Goal: Check status: Check status

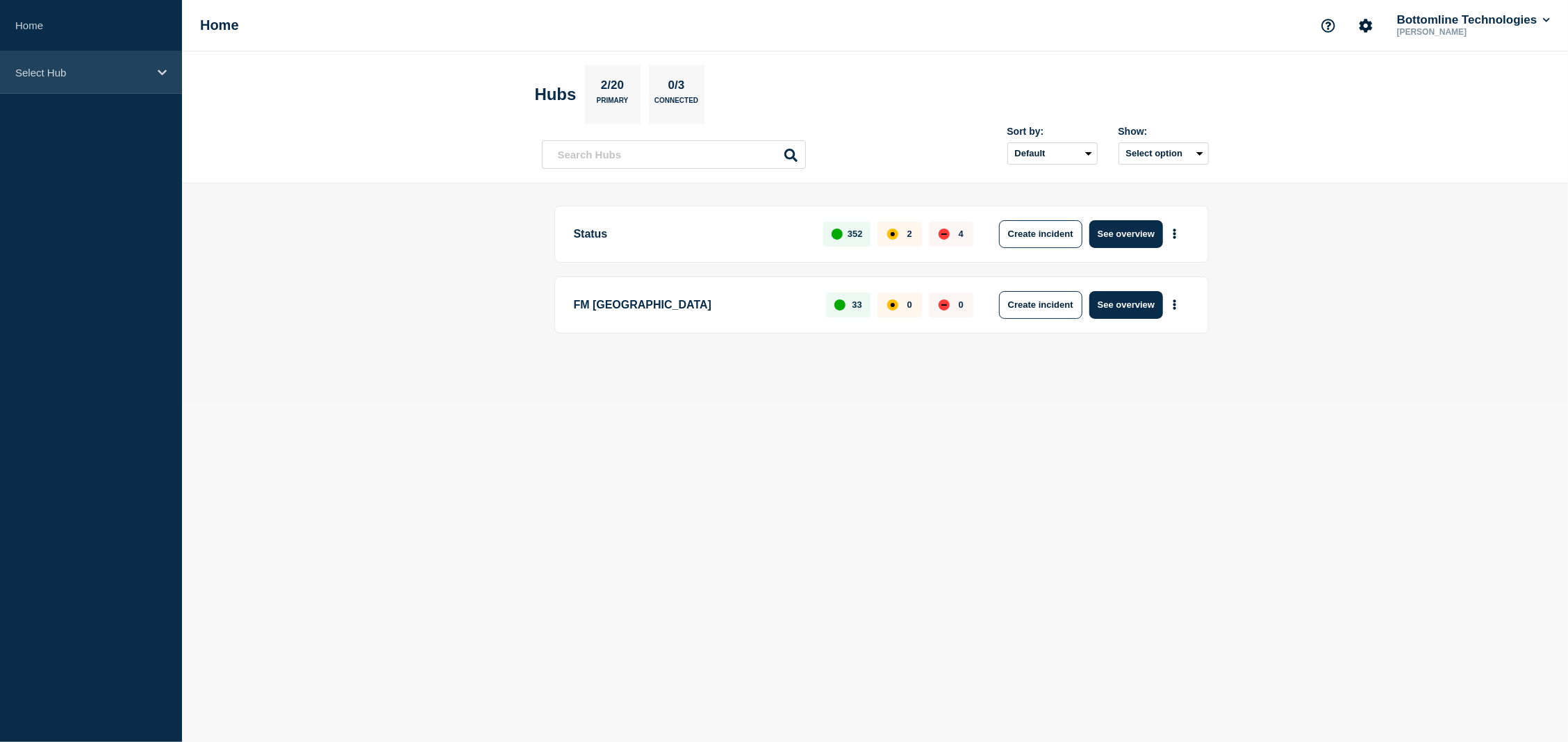
click at [91, 77] on div "Select Hub" at bounding box center [91, 72] width 182 height 43
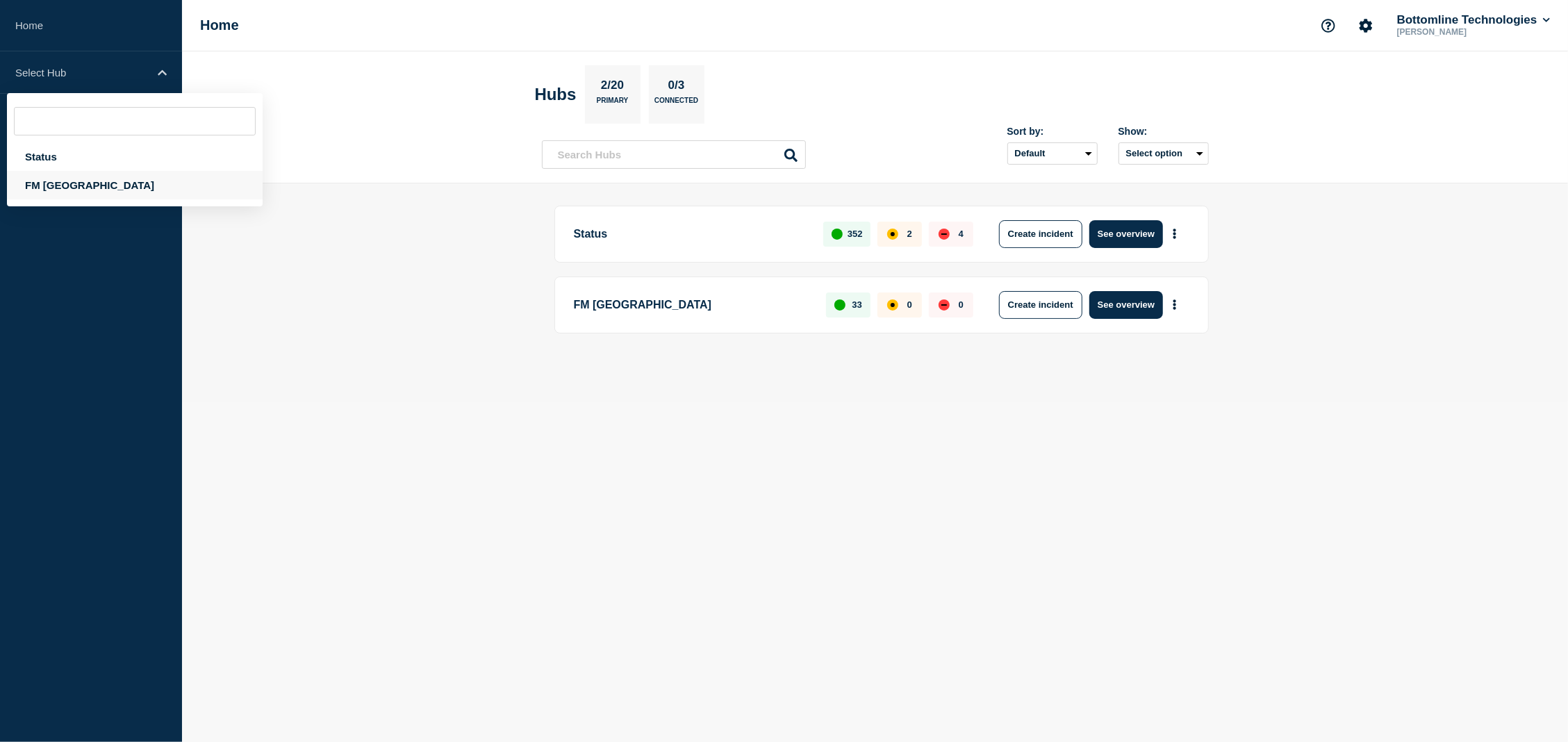
click at [81, 177] on div "FM Asia" at bounding box center [135, 185] width 256 height 29
